Goal: Information Seeking & Learning: Learn about a topic

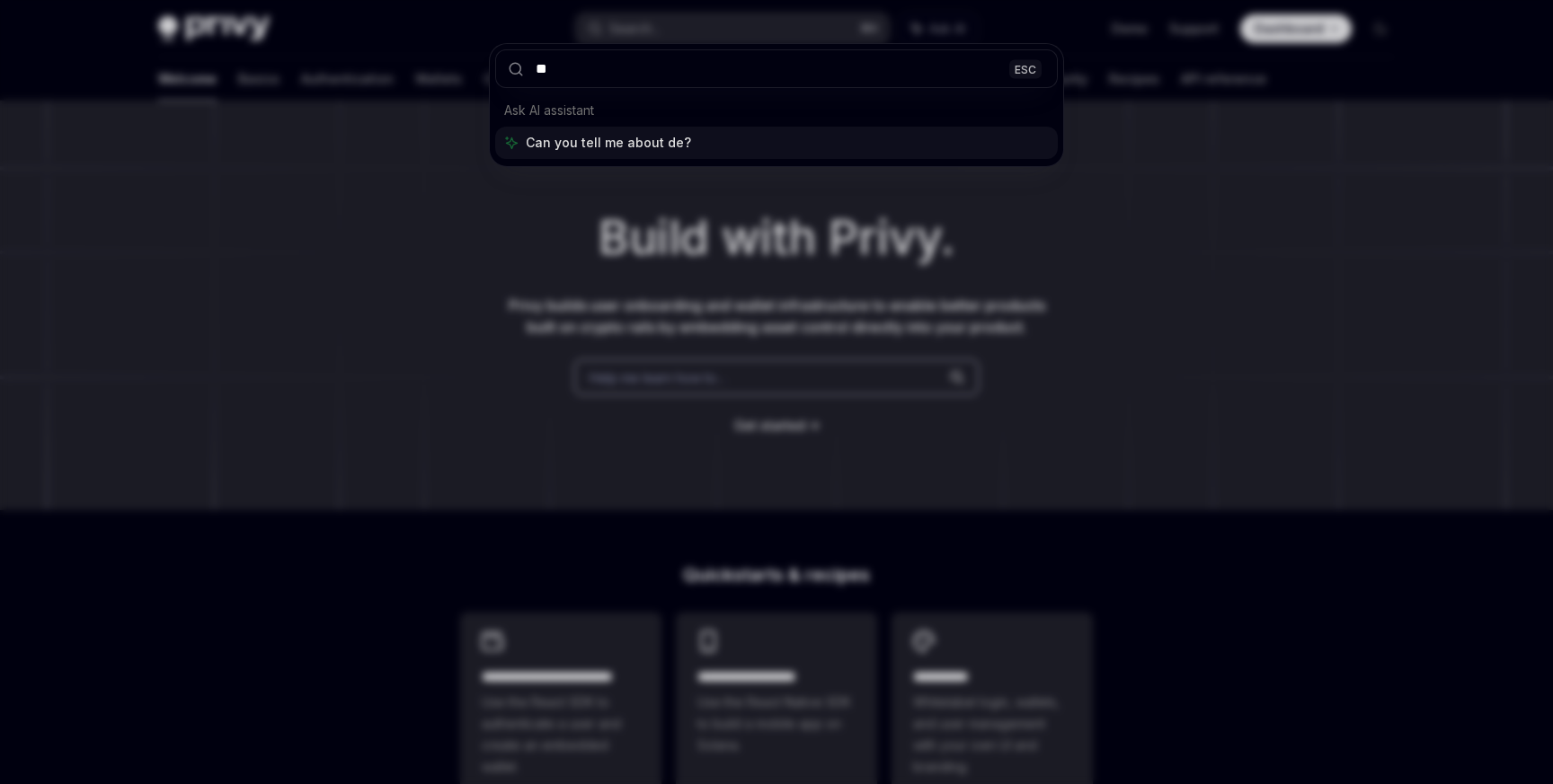
type input "*"
type input "*********"
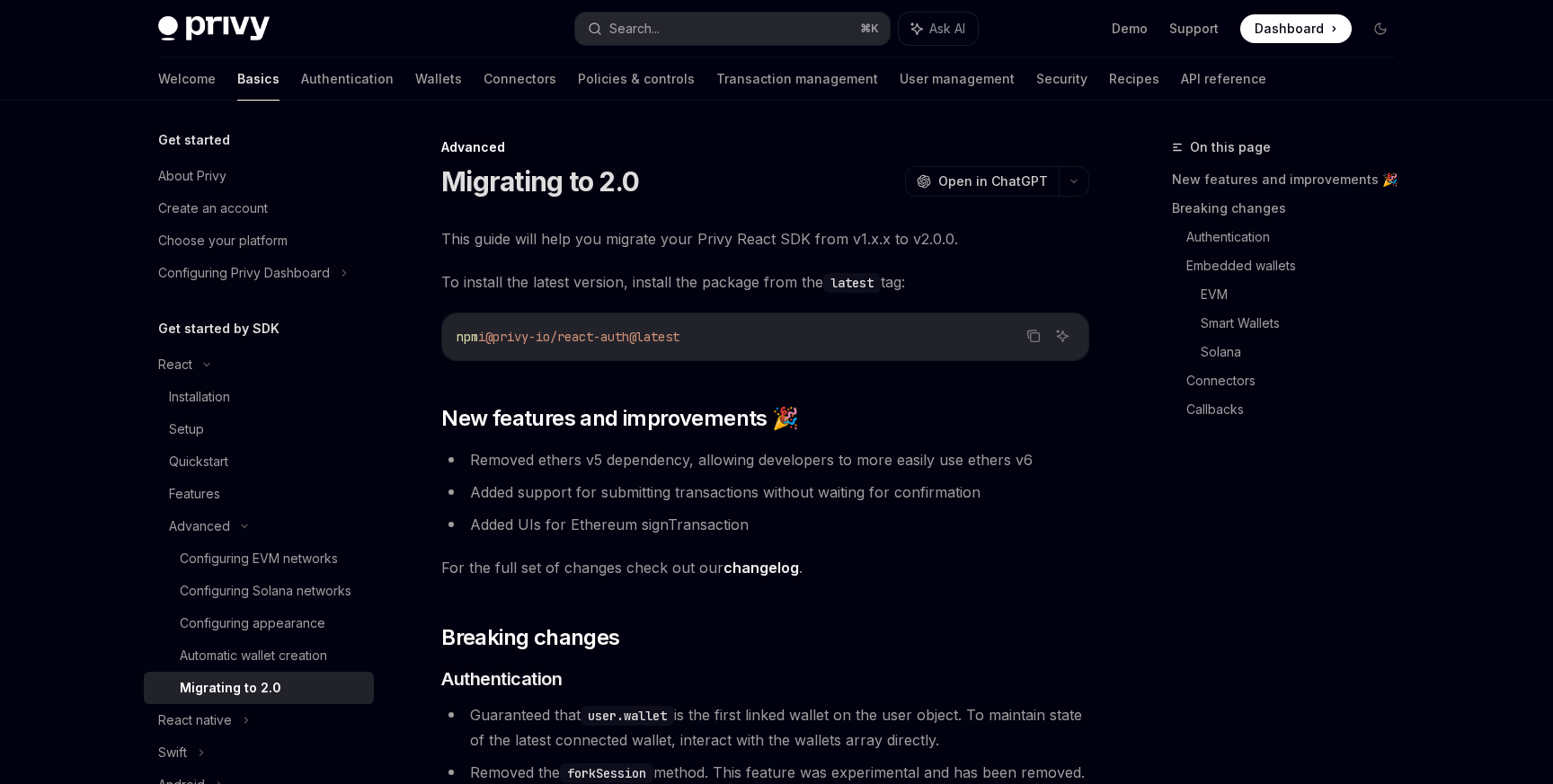
type textarea "*"
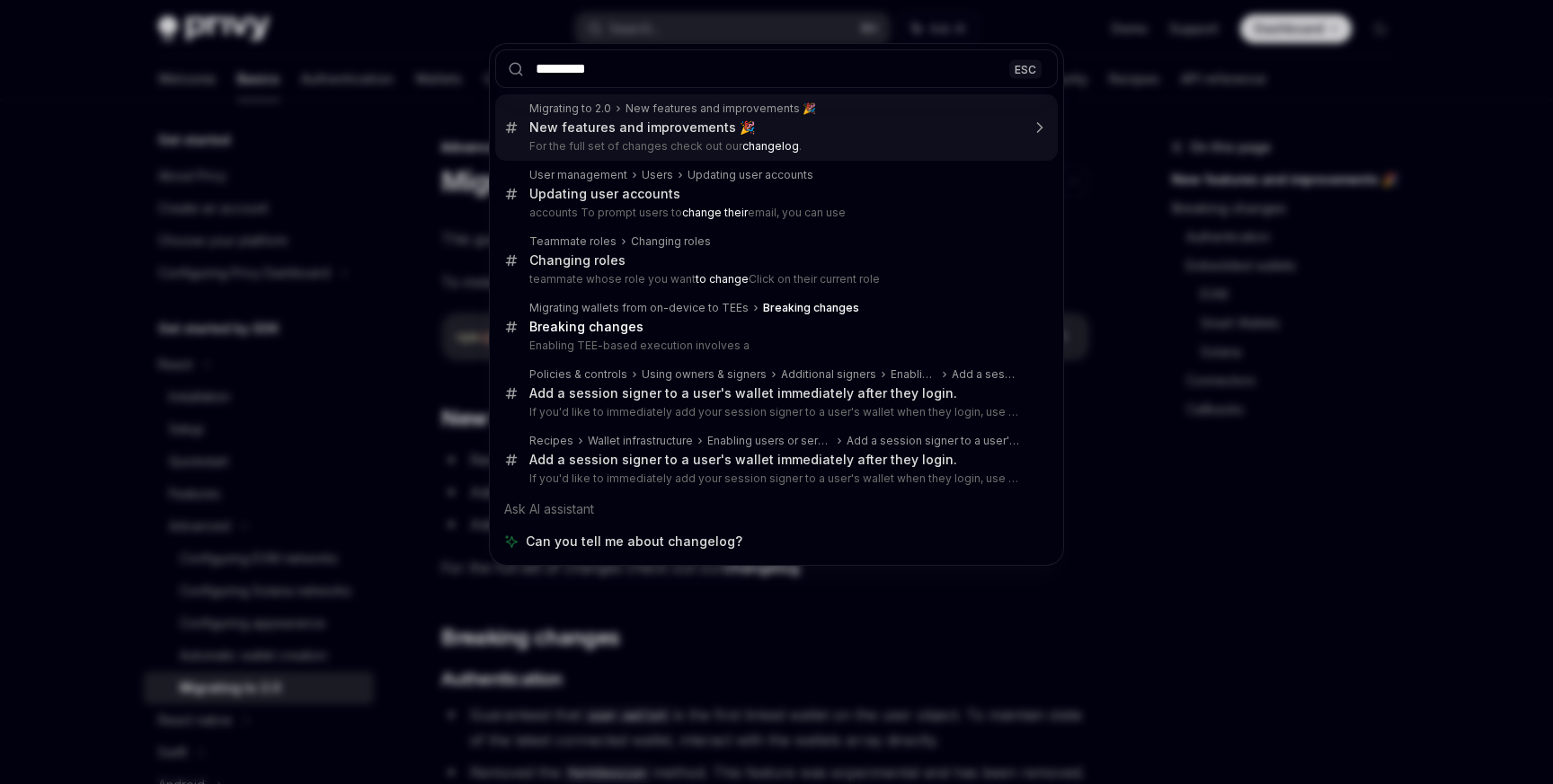
type input "*********"
